Goal: Task Accomplishment & Management: Use online tool/utility

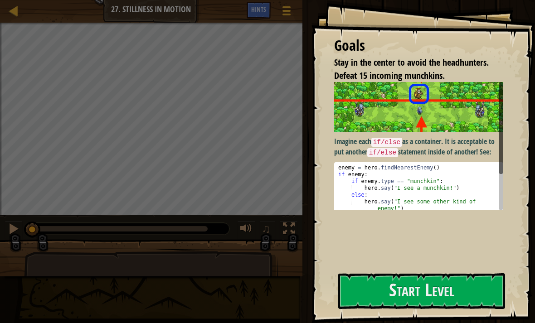
click at [408, 292] on button "Start Level" at bounding box center [421, 291] width 167 height 36
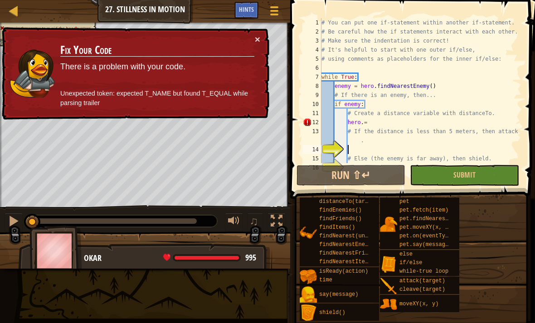
scroll to position [54, 0]
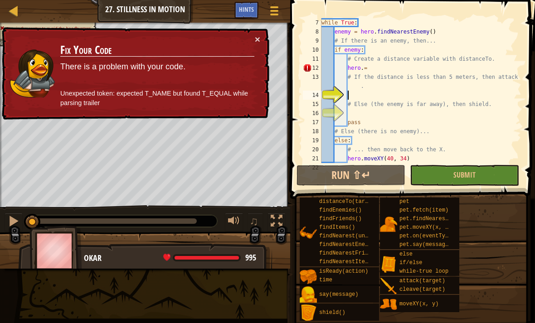
click at [352, 4] on span at bounding box center [413, 87] width 252 height 226
click at [260, 36] on button "×" at bounding box center [257, 39] width 5 height 10
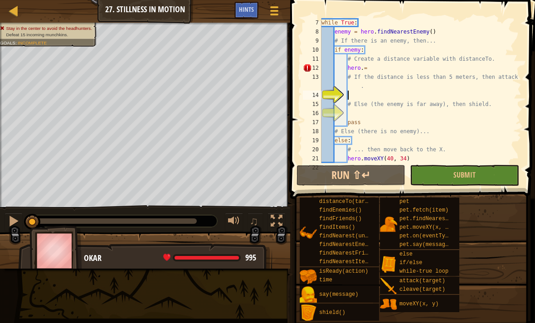
type textarea "# Create a distance variable with distanceTo."
click at [271, 15] on span at bounding box center [274, 15] width 8 height 2
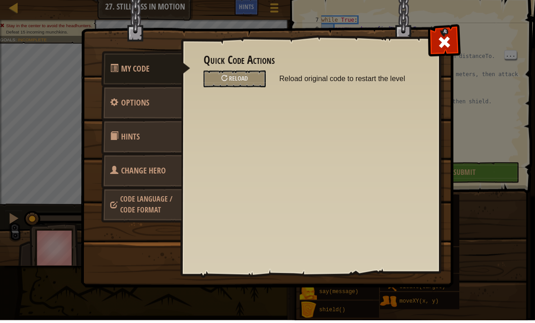
click at [226, 92] on div "Quick Code Actions Reload Reload original code to restart the level General Opt…" at bounding box center [310, 144] width 259 height 224
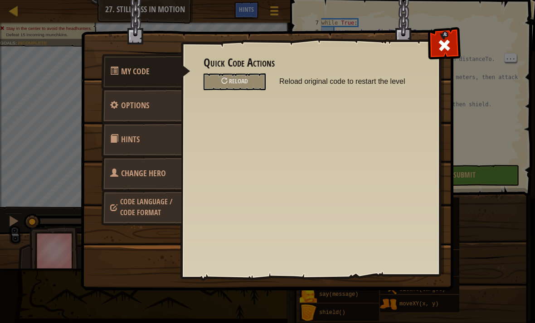
click at [229, 78] on div "Reload" at bounding box center [235, 81] width 62 height 17
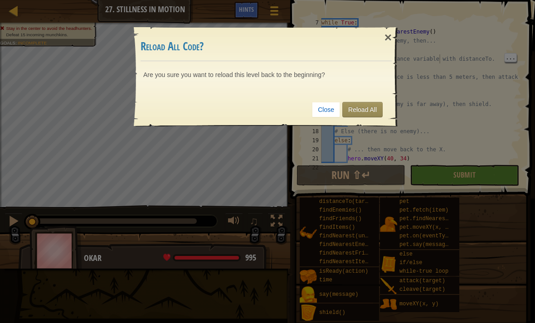
click at [354, 112] on link "Reload All" at bounding box center [362, 109] width 40 height 15
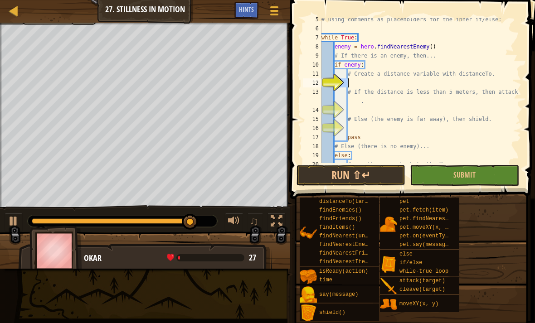
scroll to position [63, 0]
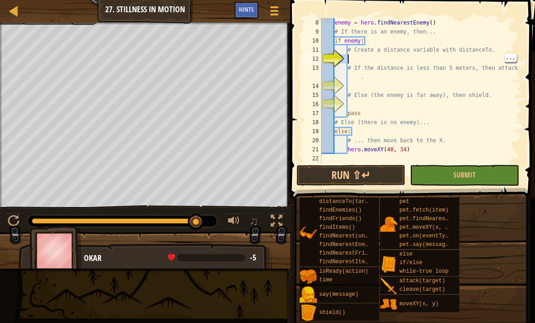
type textarea "# If the distance is less than 5 meters, then attack."
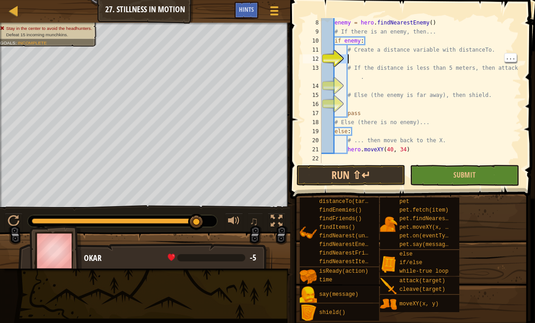
type textarea "# If the distance is less than 5 meters, then attack."
click at [436, 84] on div "enemy = hero . findNearestEnemy ( ) # If there is an enemy, then... if enemy : …" at bounding box center [421, 99] width 202 height 163
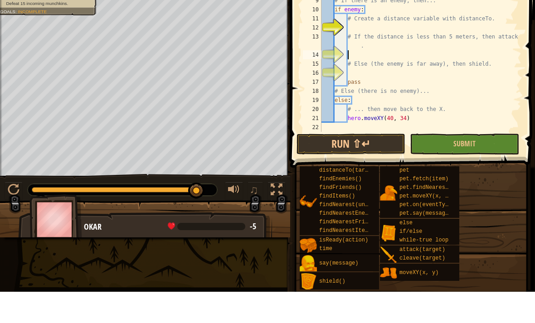
click at [374, 23] on div "enemy = hero . findNearestEnemy ( ) # If there is an enemy, then... if enemy : …" at bounding box center [421, 99] width 202 height 163
click at [374, 35] on div "enemy = hero . findNearestEnemy ( ) # If there is an enemy, then... if enemy : …" at bounding box center [421, 99] width 202 height 163
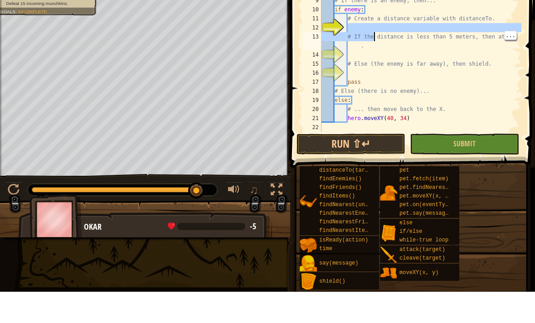
type textarea "# If the distance is less than 5 meters, then attack."
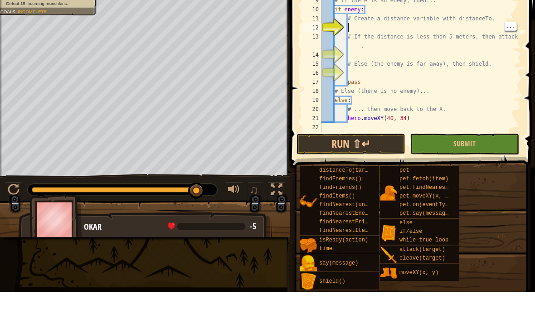
click at [454, 27] on div "enemy = hero . findNearestEnemy ( ) # If there is an enemy, then... if enemy : …" at bounding box center [421, 99] width 202 height 163
click at [449, 23] on div "enemy = hero . findNearestEnemy ( ) # If there is an enemy, then... if enemy : …" at bounding box center [421, 99] width 202 height 163
type textarea "# Create a distance variable with distanceTo."
click at [428, 25] on div "enemy = hero . findNearestEnemy ( ) # If there is an enemy, then... if enemy : …" at bounding box center [421, 99] width 202 height 163
click at [376, 30] on div "enemy = hero . findNearestEnemy ( ) # If there is an enemy, then... if enemy : …" at bounding box center [421, 99] width 202 height 163
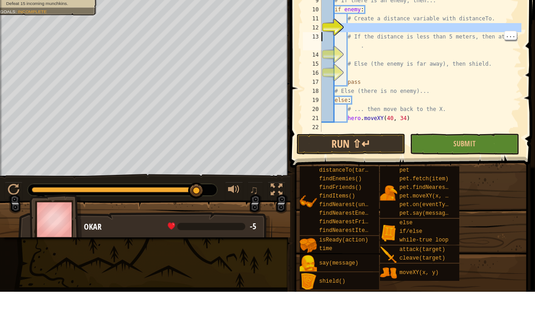
type textarea "# Create a distance variable with distanceTo."
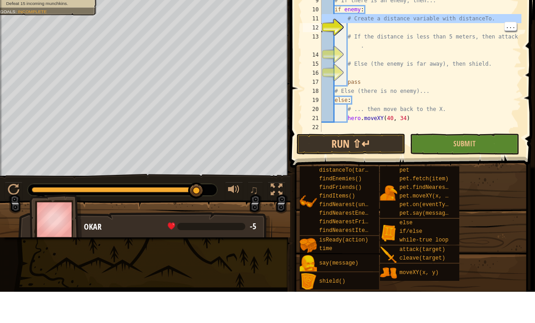
click at [370, 30] on div "enemy = hero . findNearestEnemy ( ) # If there is an enemy, then... if enemy : …" at bounding box center [421, 99] width 202 height 163
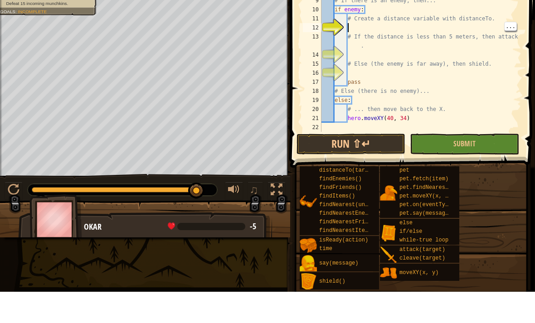
type textarea "# If the distance is less than 5 meters, then attack."
click at [404, 58] on div "enemy = hero . findNearestEnemy ( ) # If there is an enemy, then... if enemy : …" at bounding box center [421, 99] width 202 height 163
type textarea "# If the distance is less than 5 meters, then attack."
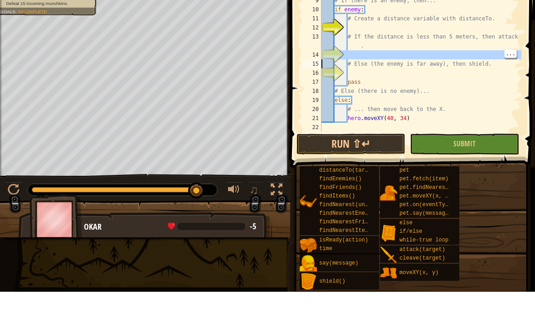
type textarea "# If the distance is less than 5 meters, then attack."
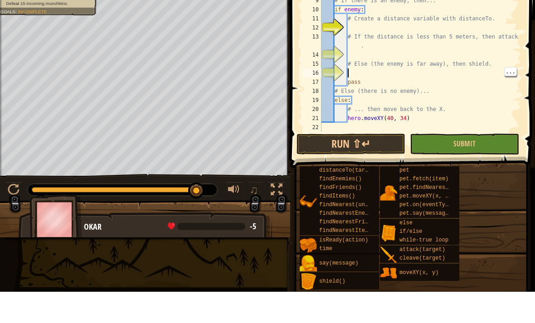
click at [396, 71] on div "enemy = hero . findNearestEnemy ( ) # If there is an enemy, then... if enemy : …" at bounding box center [421, 99] width 202 height 163
type textarea "pass"
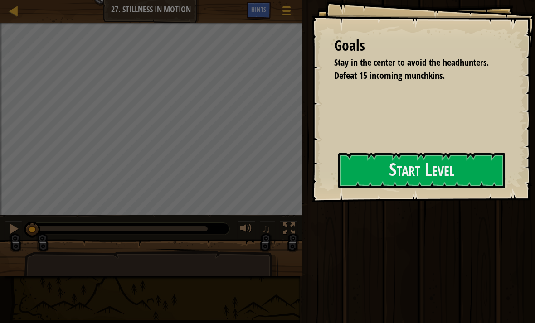
click at [376, 160] on button "Start Level" at bounding box center [421, 171] width 167 height 36
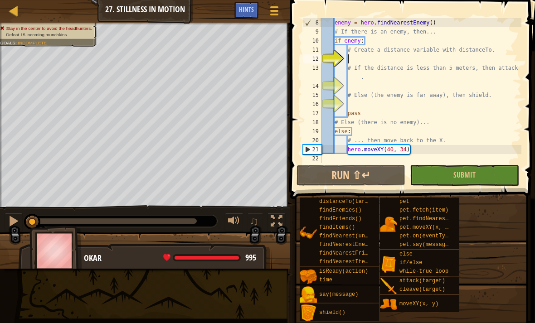
scroll to position [63, 0]
type textarea "# Create a distance variable with distanceTo."
click at [468, 56] on div "enemy = hero . findNearestEnemy ( ) # If there is an enemy, then... if enemy : …" at bounding box center [421, 99] width 202 height 163
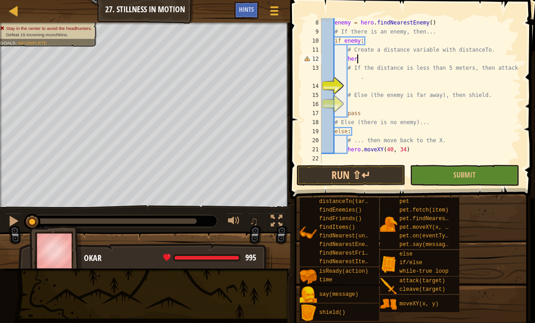
scroll to position [5, 2]
type textarea "h"
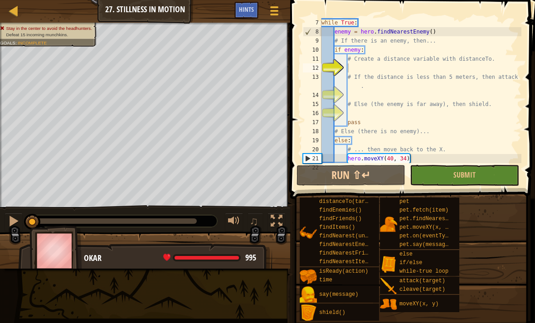
scroll to position [54, 0]
